Goal: Check status: Check status

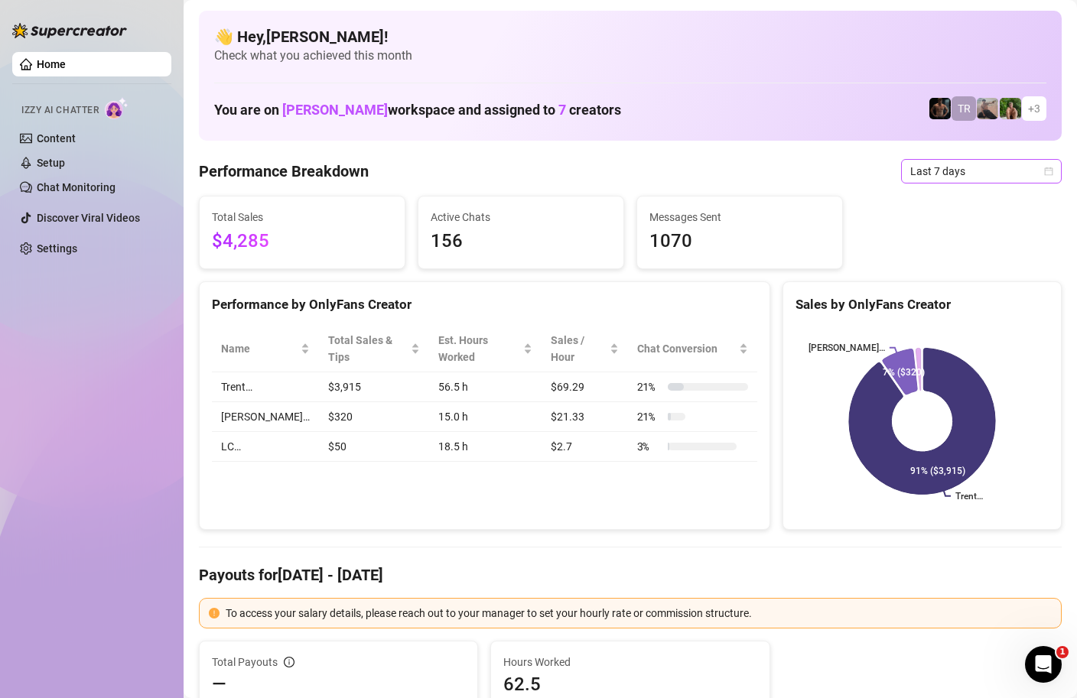
click at [989, 172] on span "Last 7 days" at bounding box center [981, 171] width 142 height 23
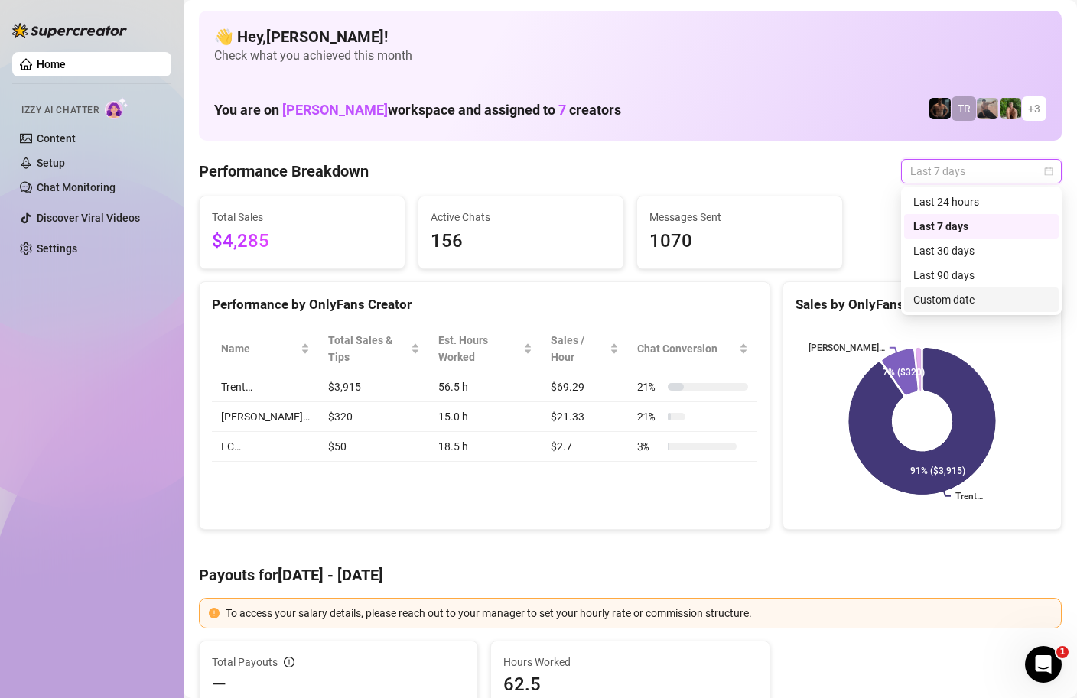
click at [950, 296] on div "Custom date" at bounding box center [981, 299] width 136 height 17
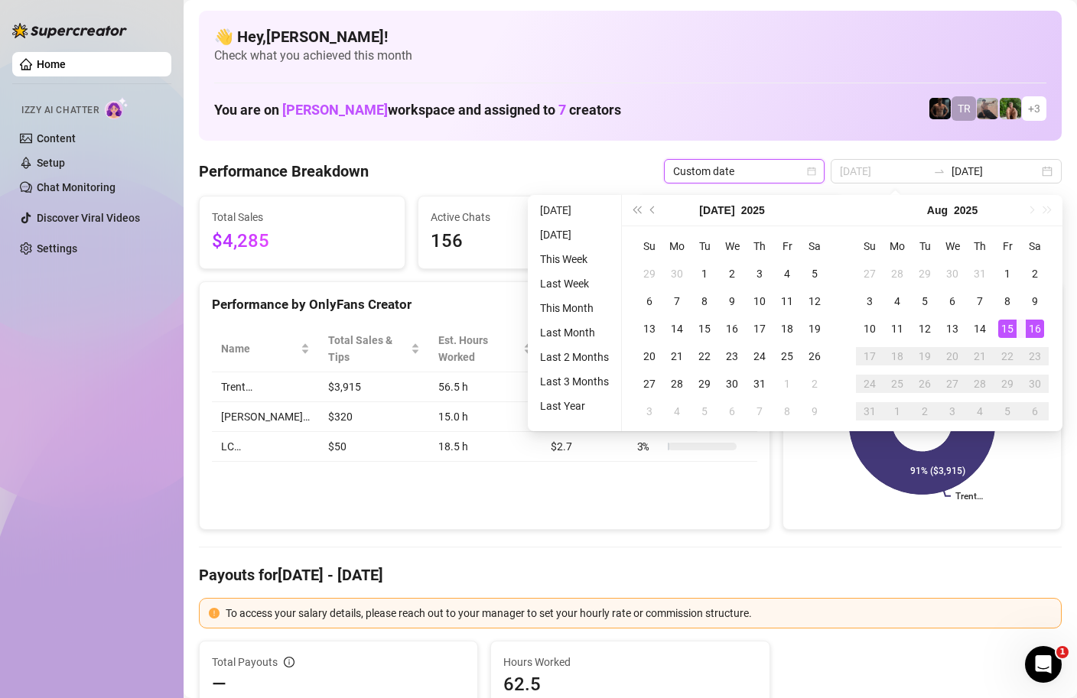
type input "[DATE]"
click at [1031, 329] on div "16" at bounding box center [1034, 329] width 18 height 18
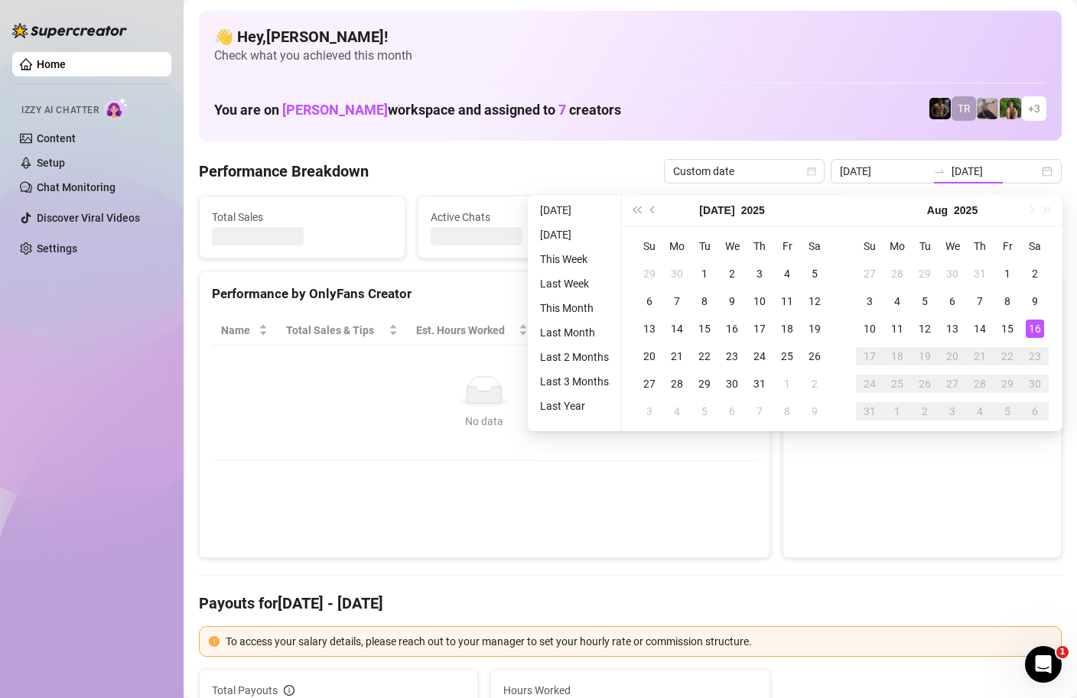
type input "[DATE]"
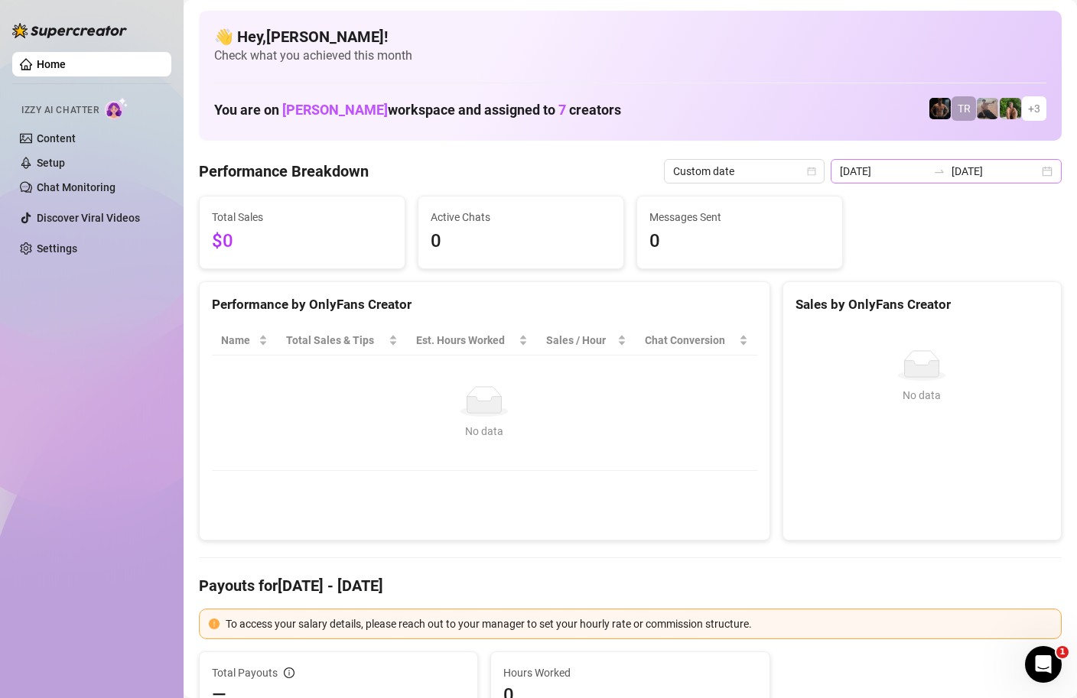
click at [1042, 169] on div "[DATE] [DATE]" at bounding box center [945, 171] width 231 height 24
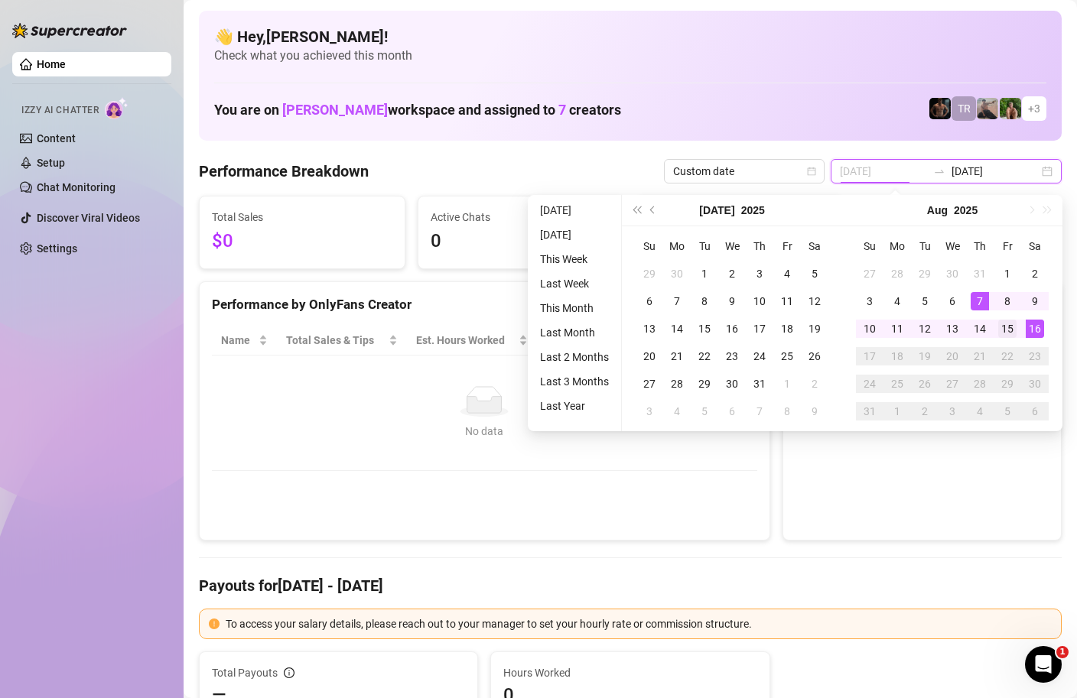
type input "[DATE]"
click at [1000, 327] on div "15" at bounding box center [1007, 329] width 18 height 18
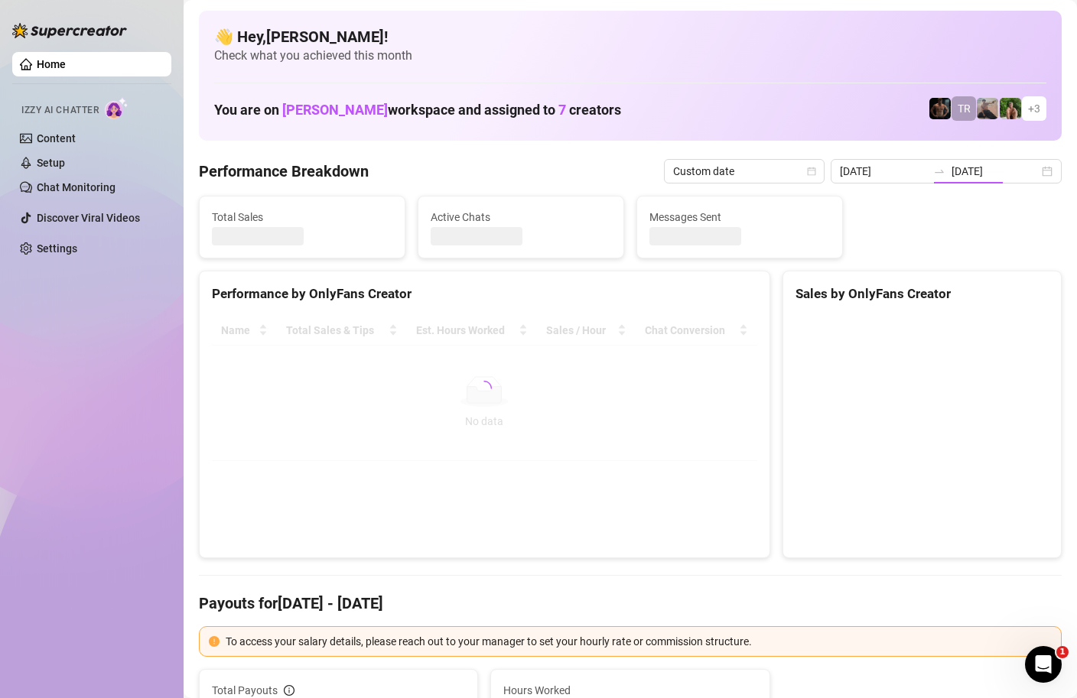
type input "[DATE]"
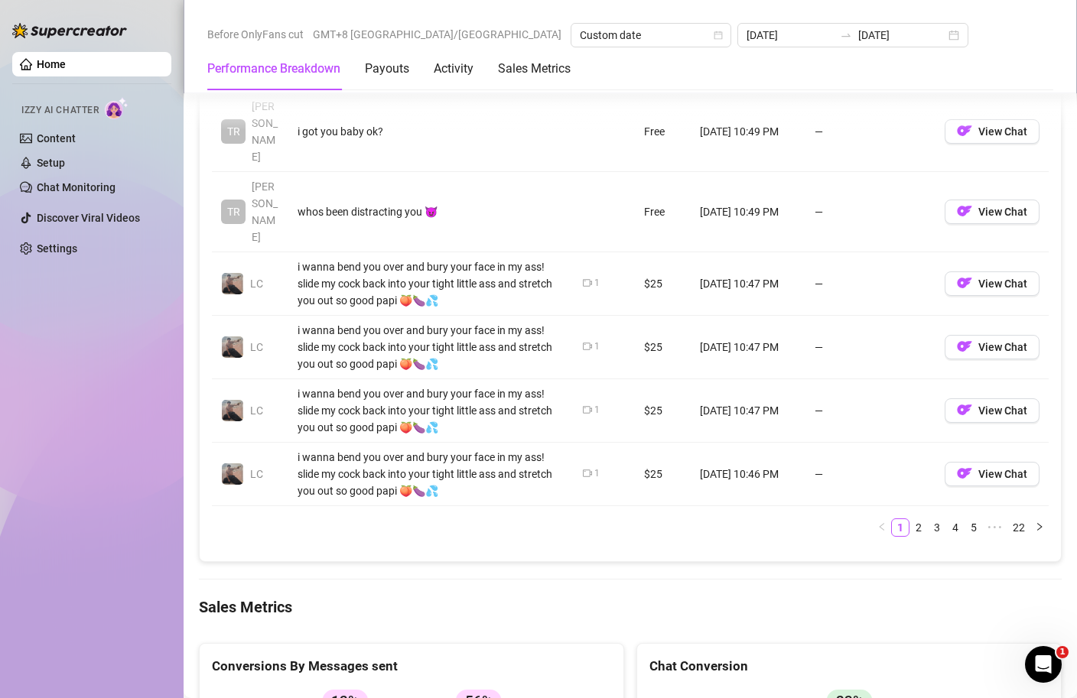
scroll to position [1843, 0]
